Goal: Navigation & Orientation: Find specific page/section

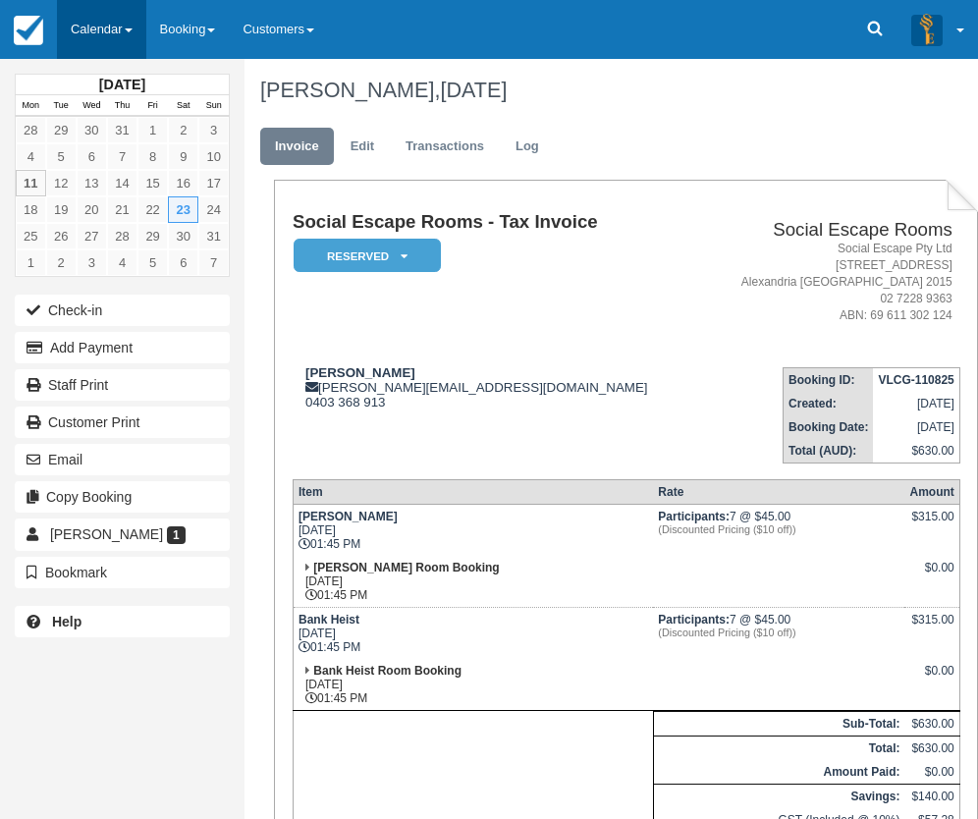
click at [89, 32] on link "Calendar" at bounding box center [101, 29] width 89 height 59
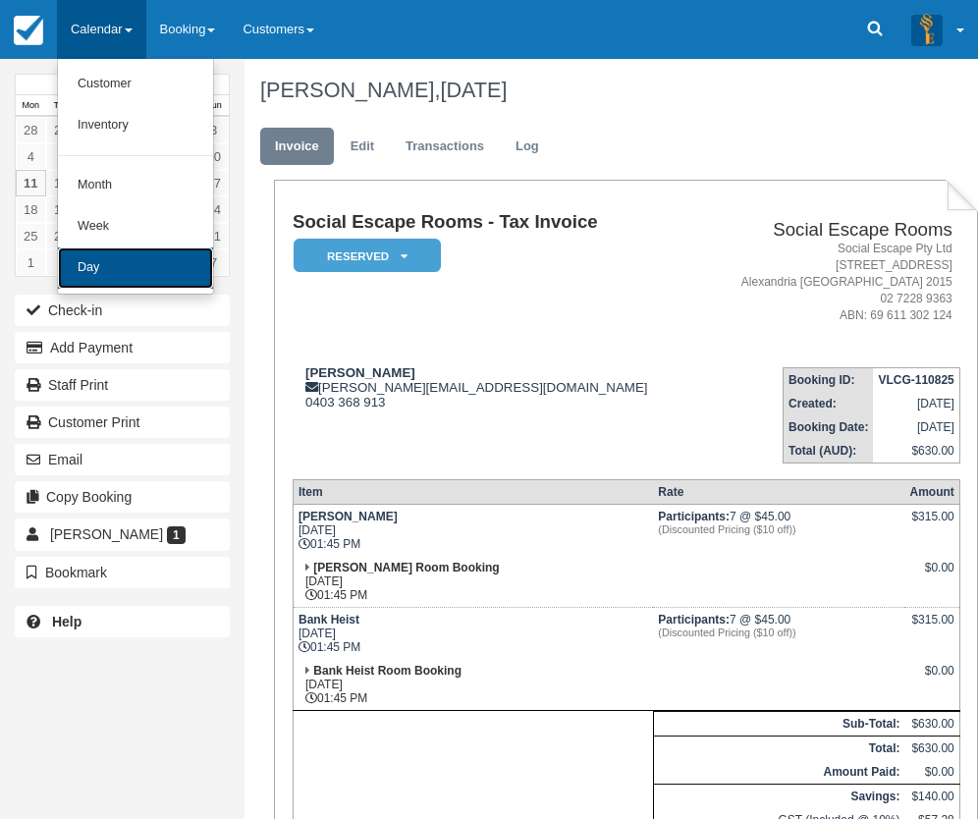
click at [119, 253] on link "Day" at bounding box center [135, 267] width 155 height 41
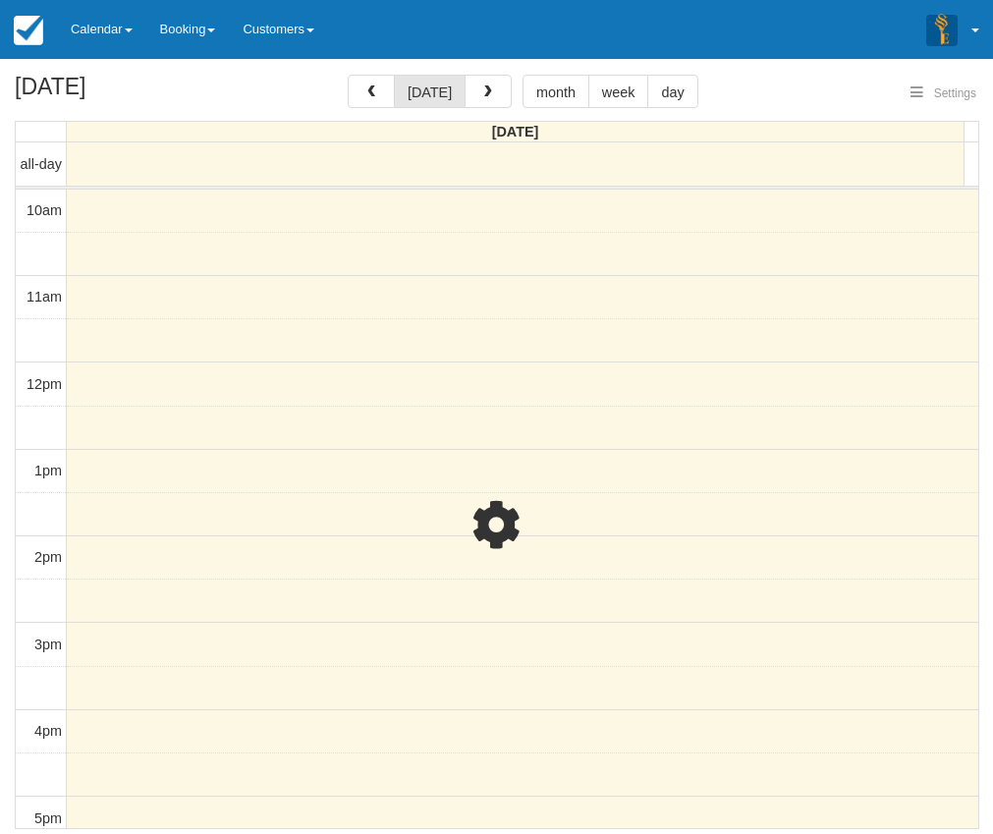
select select
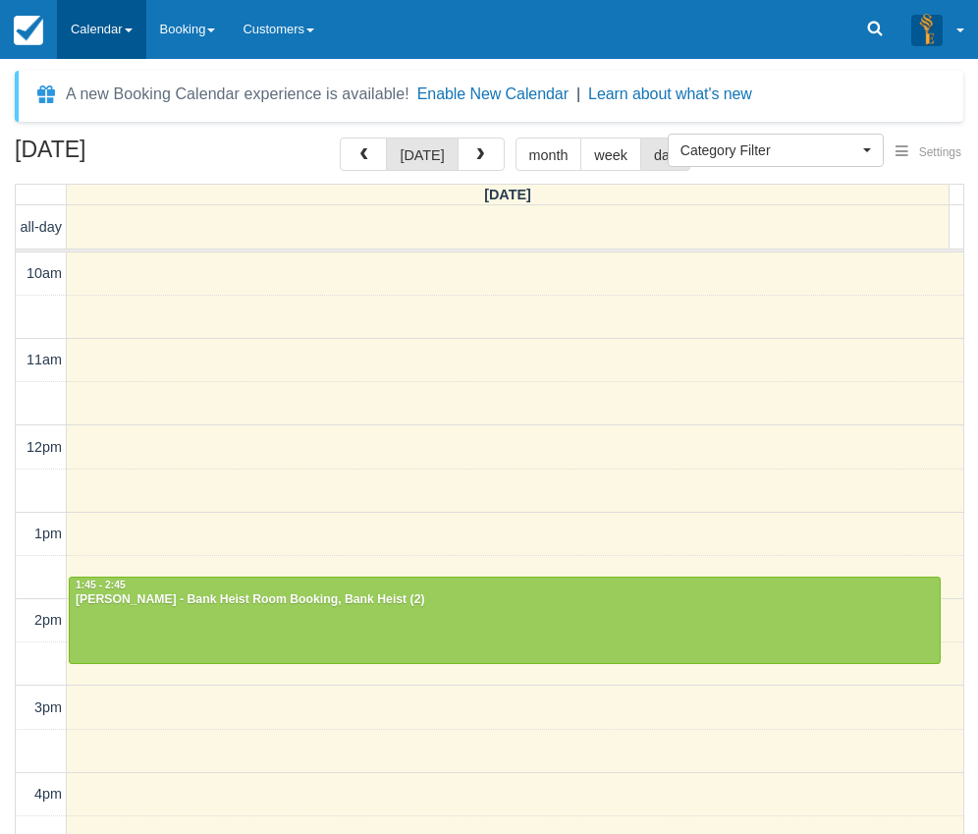
click at [106, 38] on link "Calendar" at bounding box center [101, 29] width 89 height 59
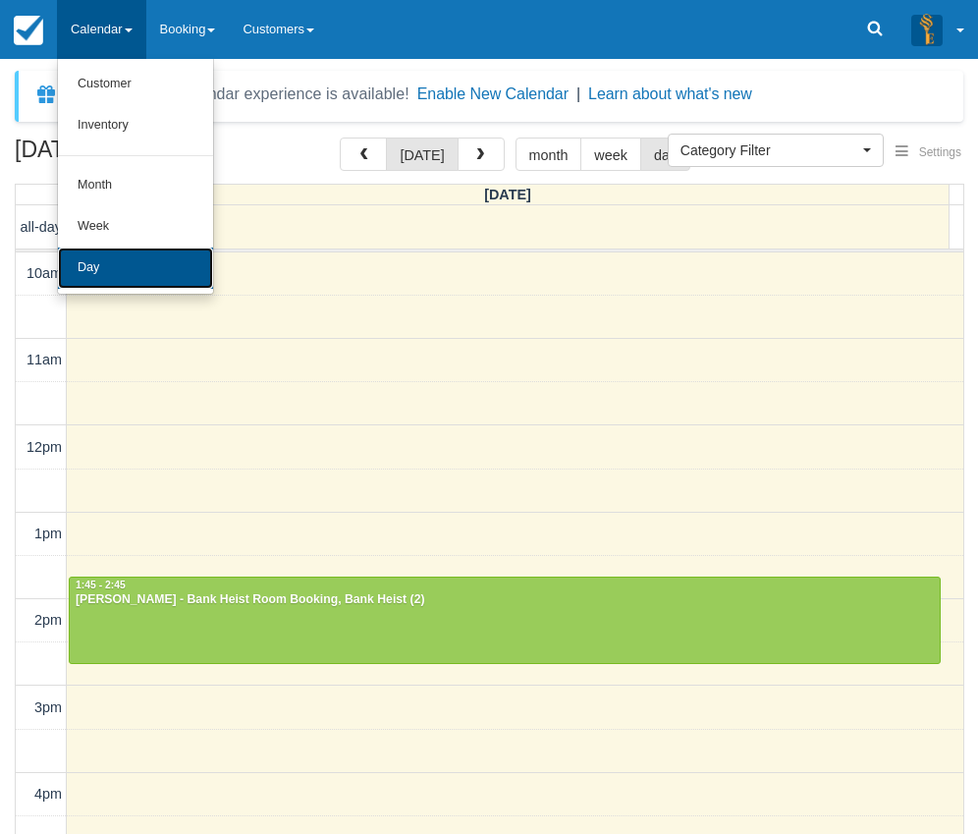
click at [145, 284] on link "Day" at bounding box center [135, 267] width 155 height 41
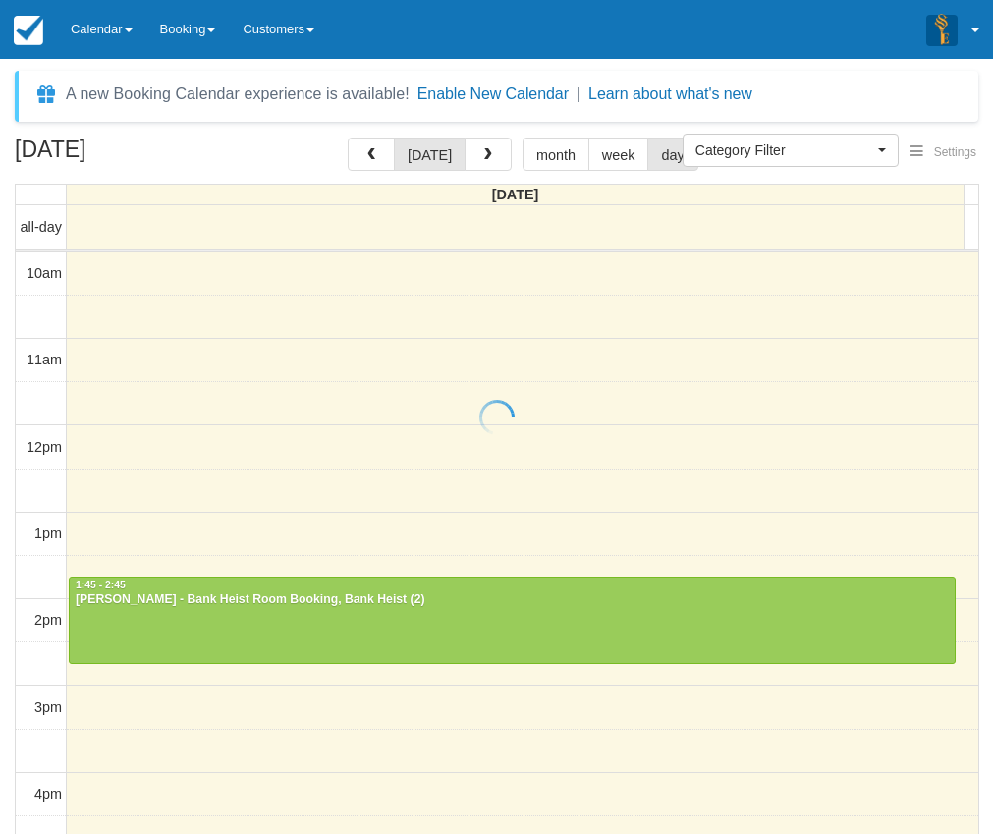
select select
